Goal: Information Seeking & Learning: Learn about a topic

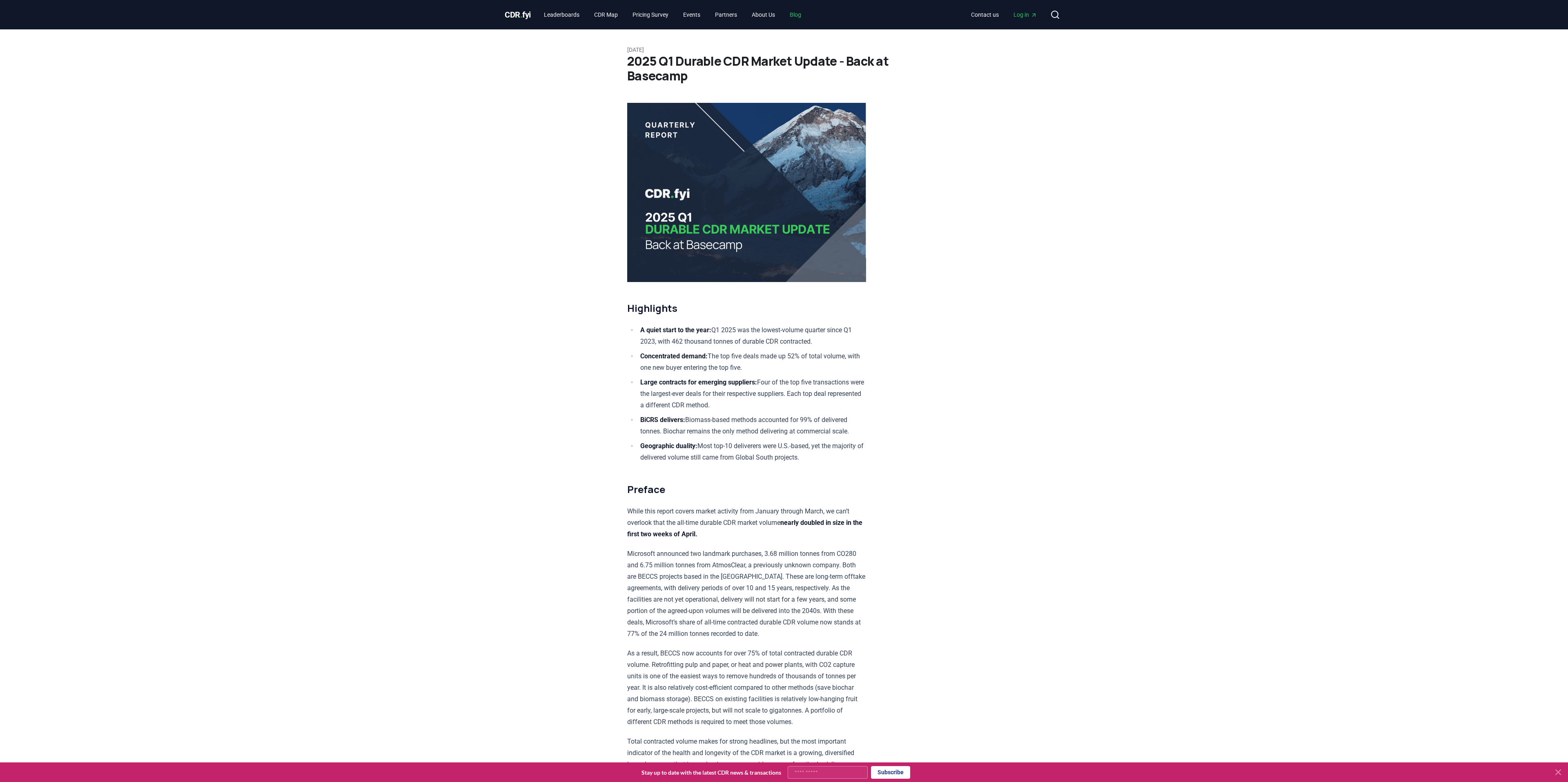
click at [808, 16] on link "Blog" at bounding box center [796, 15] width 24 height 15
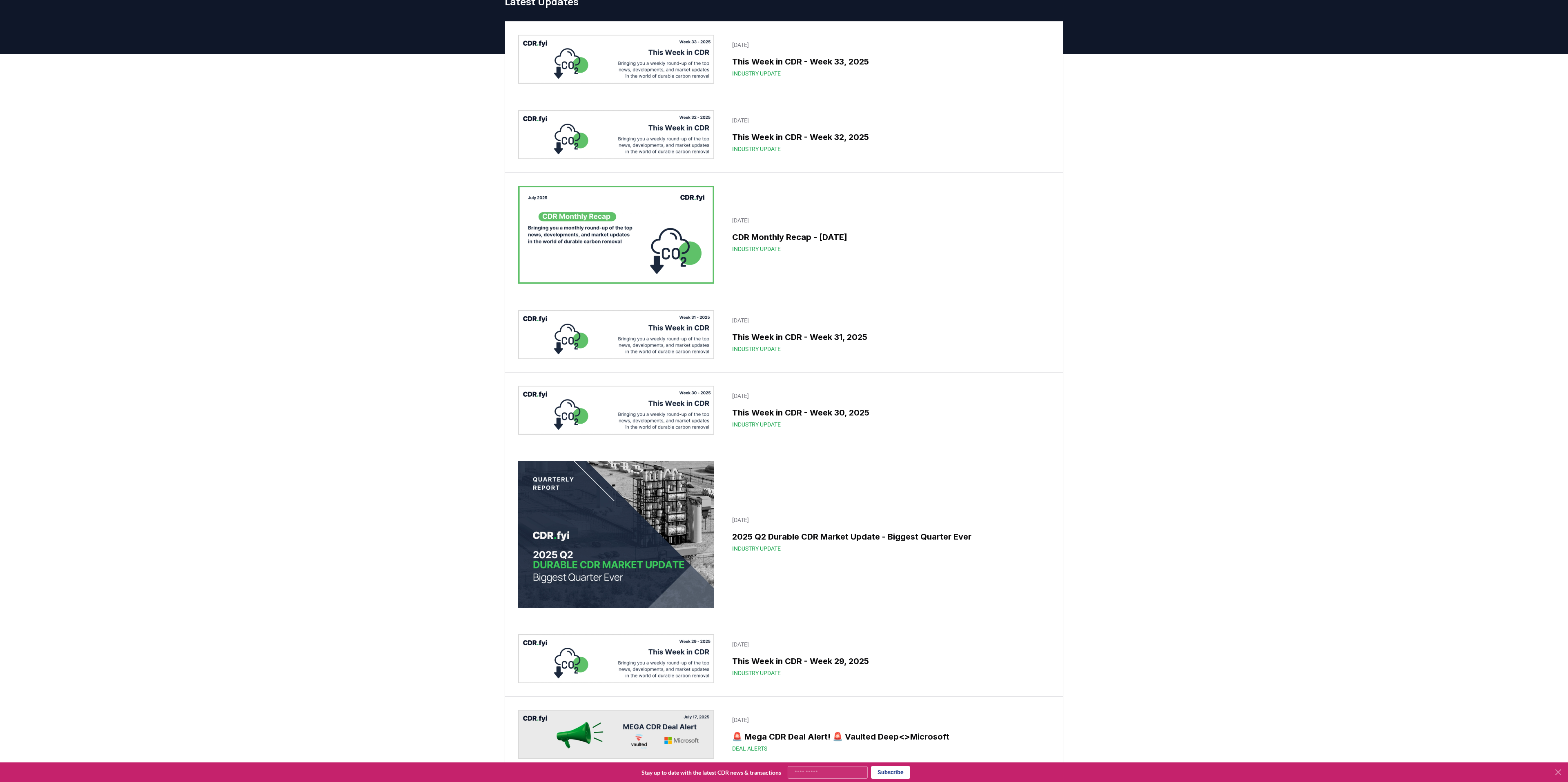
scroll to position [47, 0]
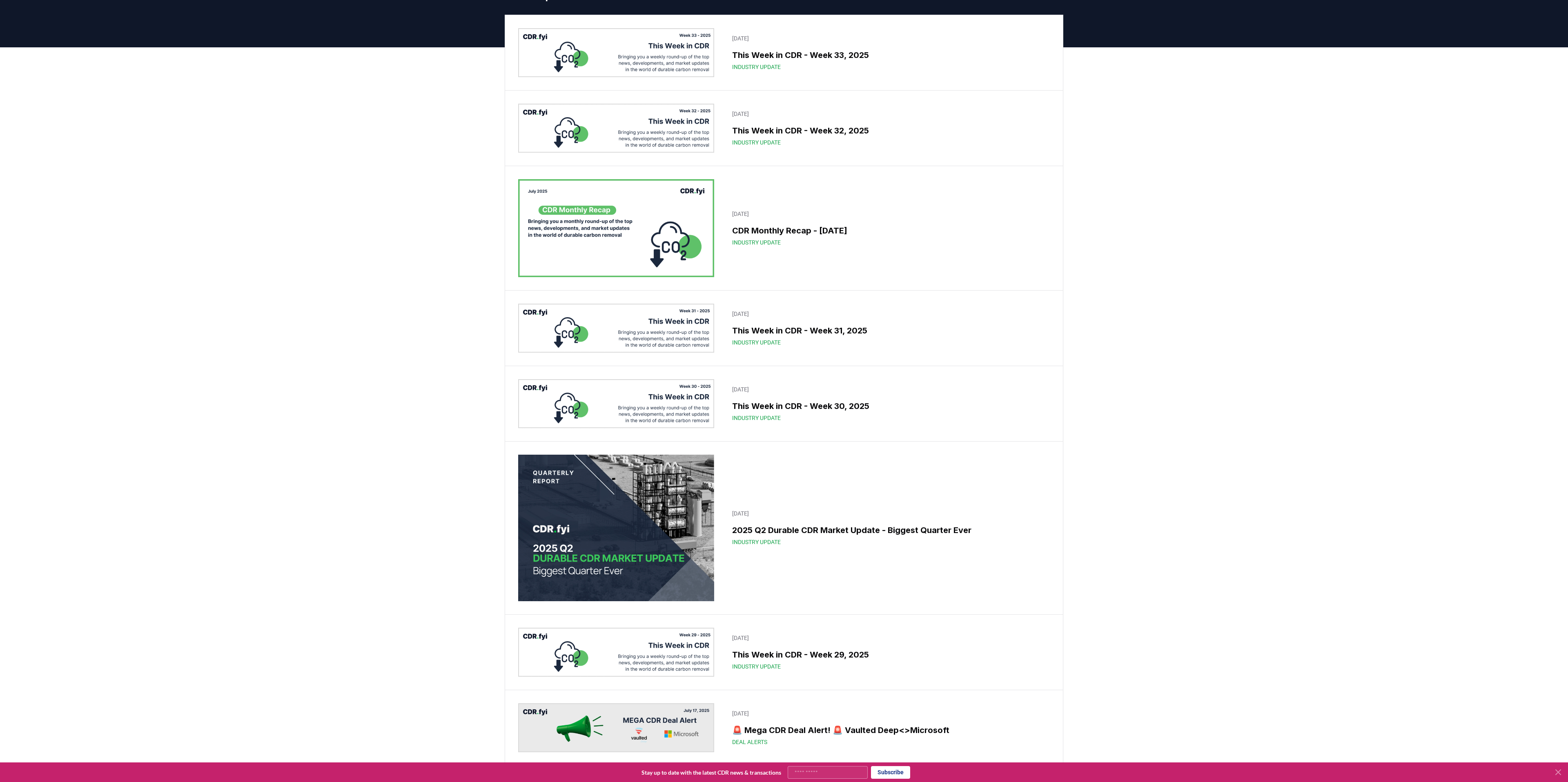
click at [586, 576] on img at bounding box center [616, 528] width 196 height 147
click at [863, 533] on h3 "2025 Q2 Durable CDR Market Update - Biggest Quarter Ever" at bounding box center [889, 530] width 313 height 12
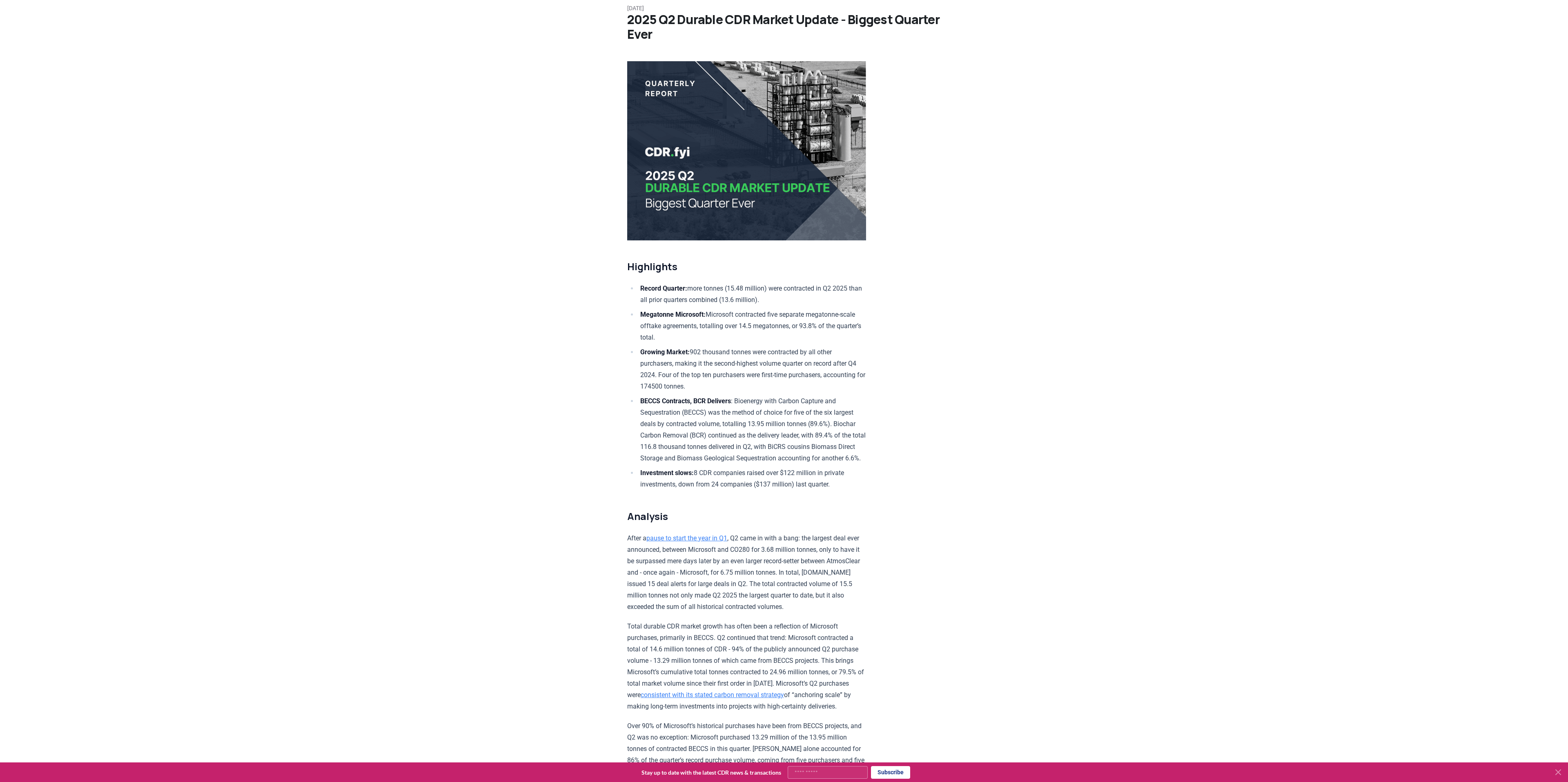
scroll to position [43, 0]
